Goal: Transaction & Acquisition: Obtain resource

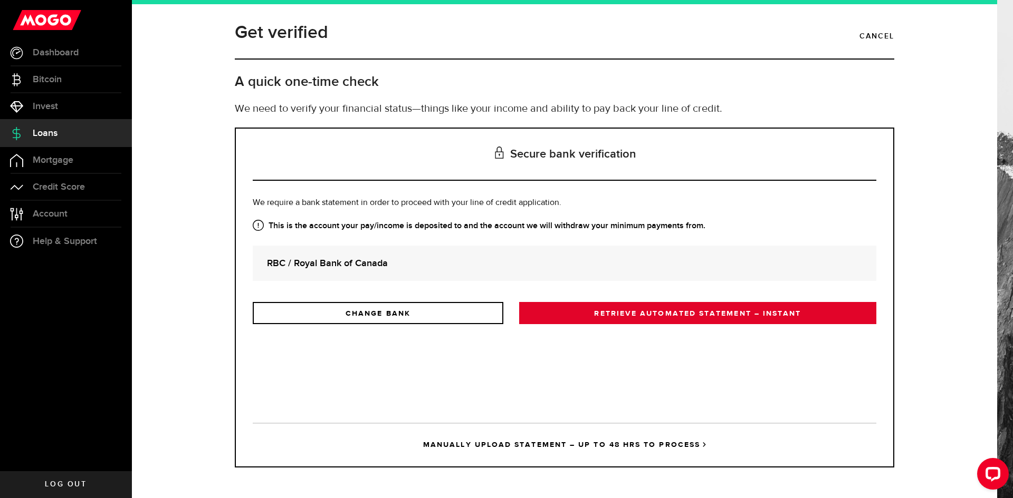
click at [614, 313] on link "RETRIEVE AUTOMATED STATEMENT – INSTANT" at bounding box center [697, 313] width 357 height 22
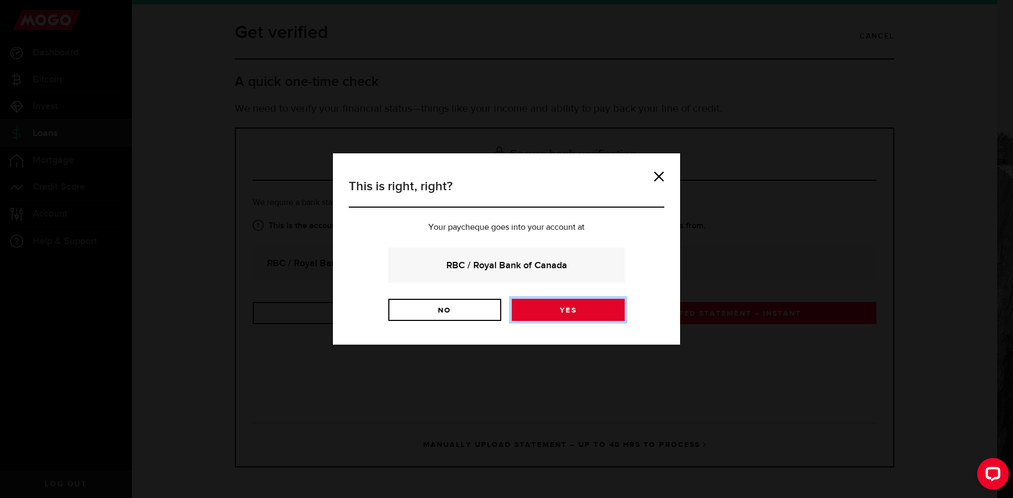
click at [593, 309] on link "Yes" at bounding box center [568, 310] width 113 height 22
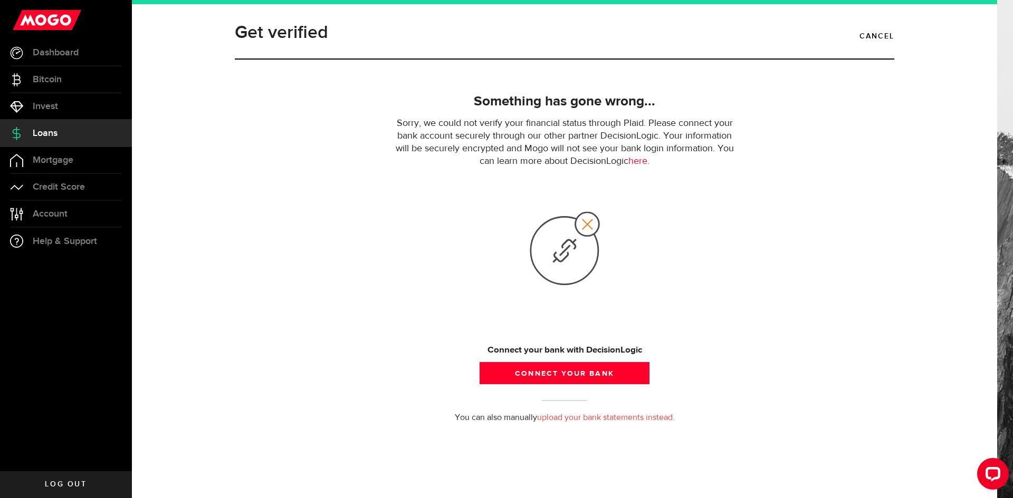
click at [546, 419] on link "upload your bank statements instead." at bounding box center [606, 418] width 138 height 8
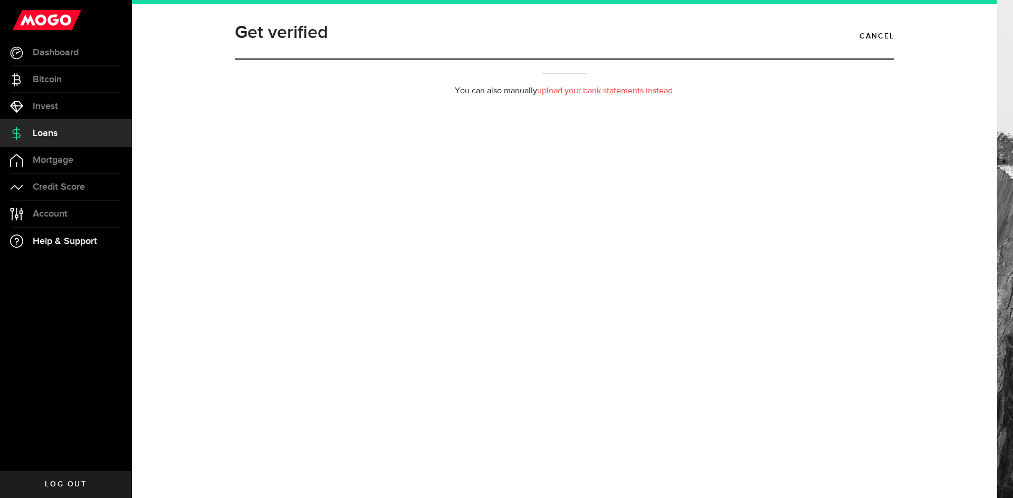
click at [50, 241] on span "Help & Support" at bounding box center [65, 241] width 64 height 9
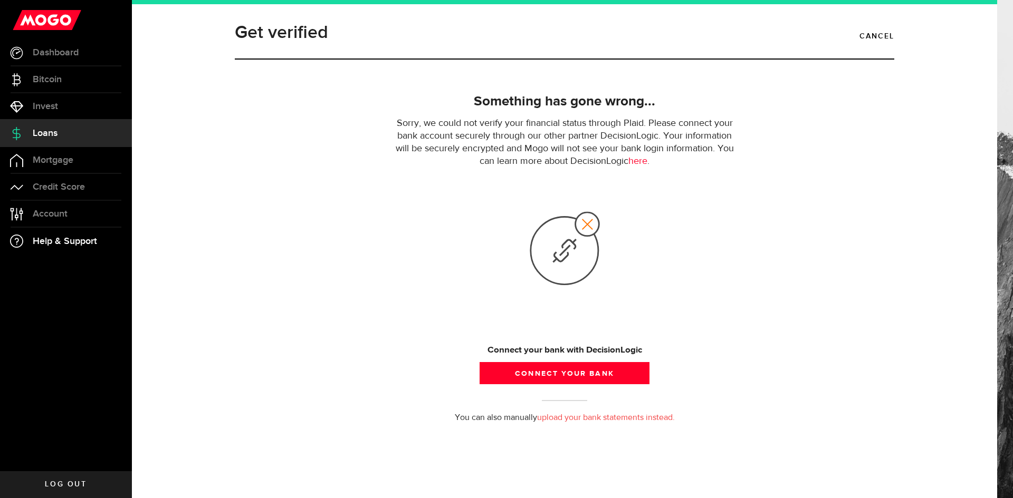
click at [50, 241] on span "Help & Support" at bounding box center [65, 241] width 64 height 9
click at [68, 186] on span "Credit Score" at bounding box center [59, 186] width 52 height 9
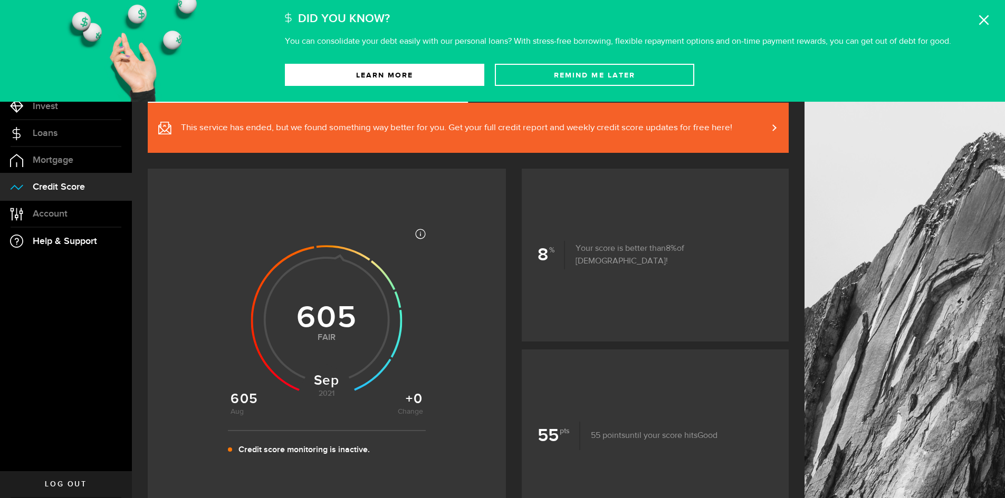
click at [44, 241] on span "Help & Support" at bounding box center [65, 241] width 64 height 9
click at [62, 244] on span "Help & Support" at bounding box center [65, 241] width 64 height 9
click at [60, 245] on span "Help & Support" at bounding box center [65, 241] width 64 height 9
click at [85, 348] on ul "Dashboard Dashboard Bitcoin Bitcoin Invest Invest Loans Loans Mortgage Mortgage…" at bounding box center [66, 256] width 132 height 432
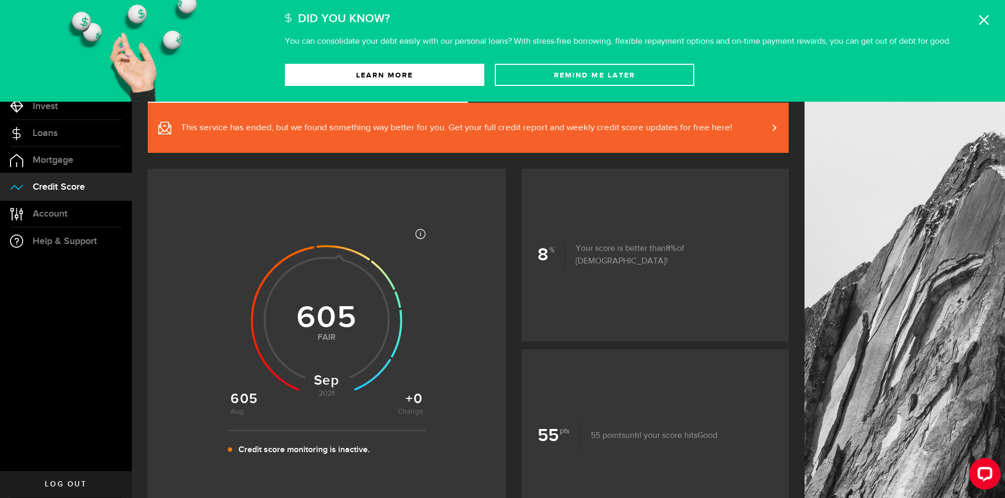
click at [983, 17] on icon at bounding box center [983, 20] width 11 height 11
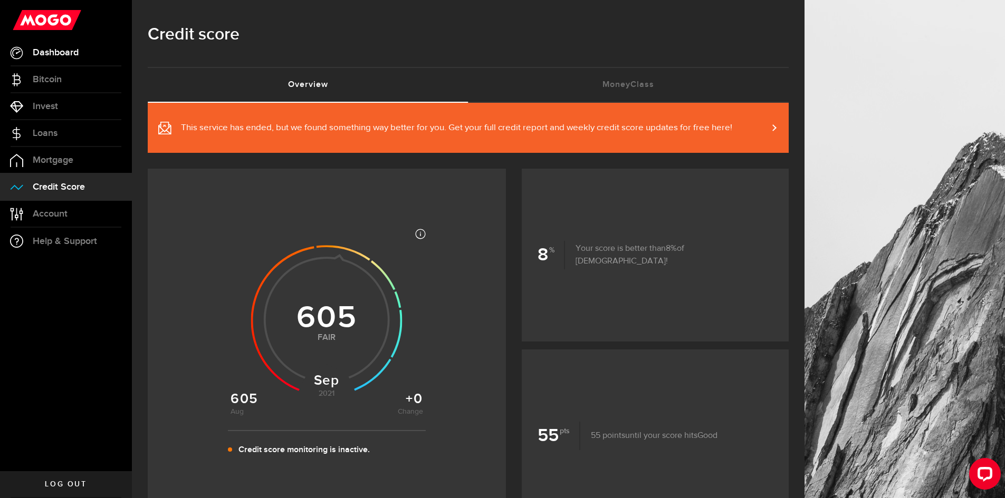
click at [78, 45] on link "Dashboard" at bounding box center [66, 53] width 132 height 26
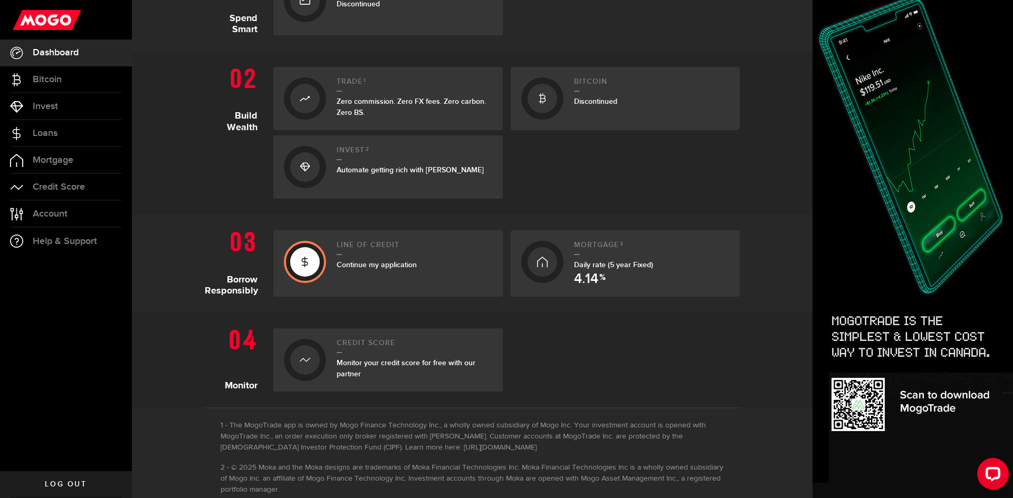
scroll to position [236, 0]
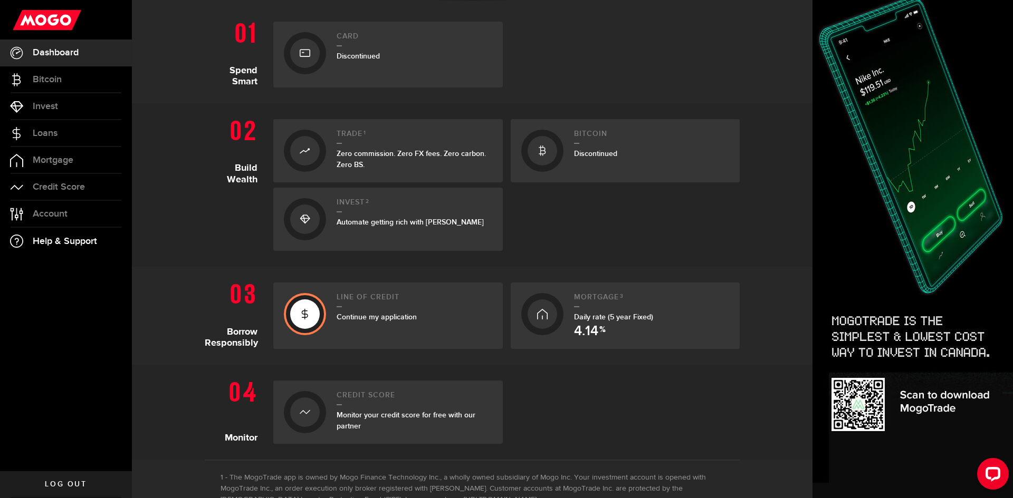
click at [81, 243] on span "Help & Support" at bounding box center [65, 241] width 64 height 9
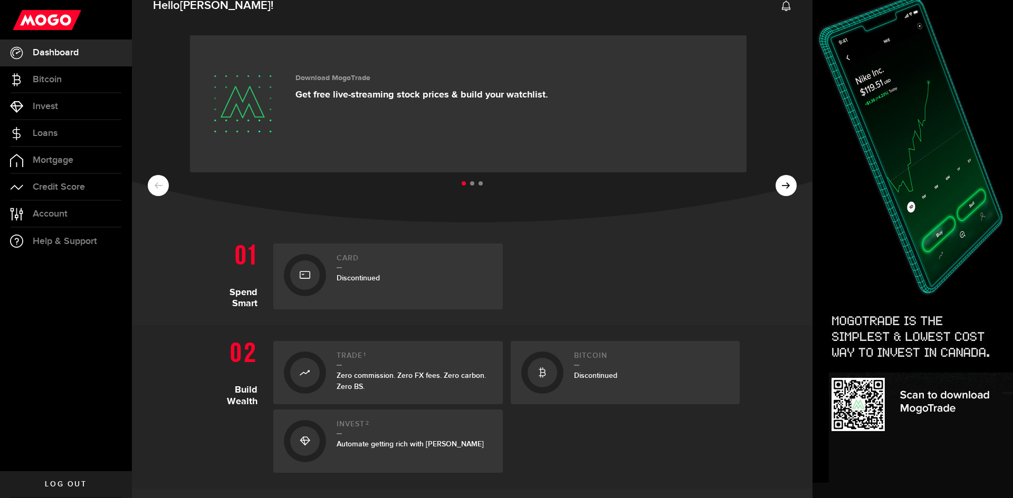
scroll to position [0, 0]
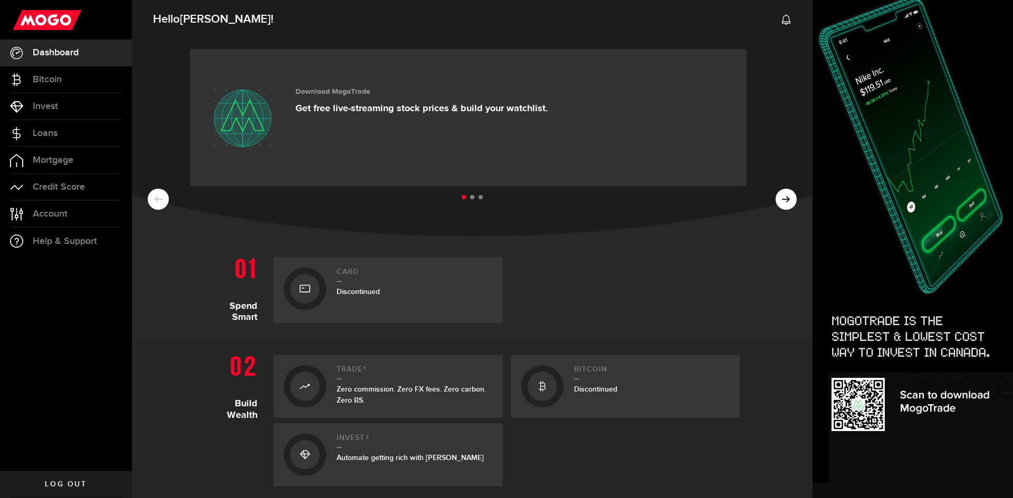
click at [764, 471] on section "Build Wealth Trade 1 Zero commission. Zero FX fees. Zero carbon. Zero BS. Bitco…" at bounding box center [472, 421] width 680 height 164
click at [786, 346] on section "Build Wealth Trade 1 Zero commission. Zero FX fees. Zero carbon. Zero BS. Bitco…" at bounding box center [472, 421] width 680 height 164
click at [762, 264] on section "Spend Smart Card Discontinued" at bounding box center [472, 291] width 680 height 98
